Goal: Task Accomplishment & Management: Manage account settings

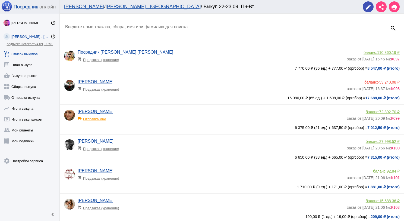
click at [29, 55] on link "add_shopping_cart Список выкупов" at bounding box center [29, 52] width 59 height 11
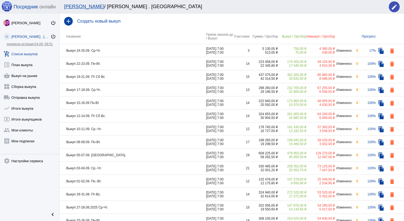
click at [140, 53] on td "Выкуп 24-25.09. Ср-Чт." at bounding box center [133, 50] width 146 height 13
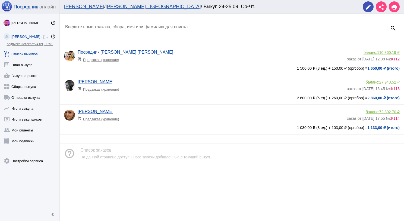
click at [27, 52] on link "add_shopping_cart Список выкупов" at bounding box center [29, 52] width 59 height 11
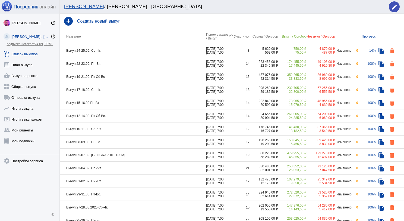
click at [136, 49] on td "Выкуп 24-25.09. Ср-Чт." at bounding box center [133, 50] width 146 height 13
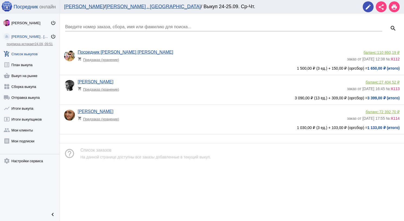
click at [157, 81] on div "[PERSON_NAME] shopping_cart Предзаказ (хранение)" at bounding box center [212, 86] width 269 height 15
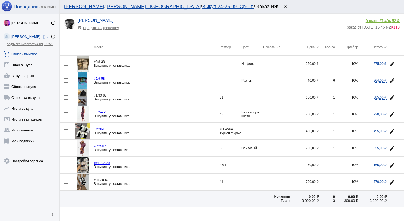
click at [86, 65] on img at bounding box center [83, 63] width 12 height 16
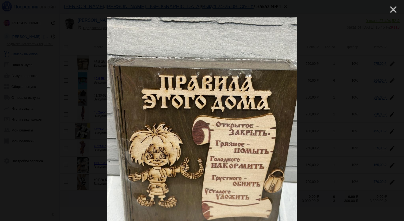
click at [388, 10] on mat-icon "close" at bounding box center [391, 7] width 7 height 7
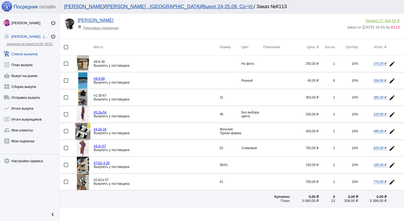
click at [32, 53] on link "add_shopping_cart Список выкупов" at bounding box center [29, 52] width 59 height 11
